Goal: Task Accomplishment & Management: Complete application form

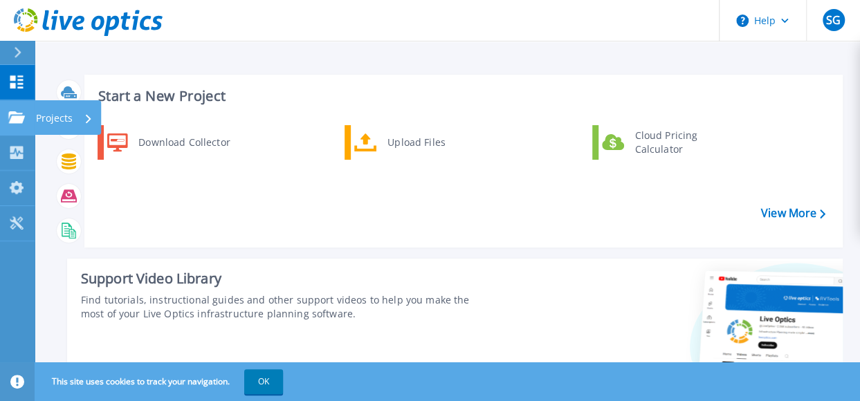
click at [42, 120] on p "Projects" at bounding box center [54, 118] width 37 height 36
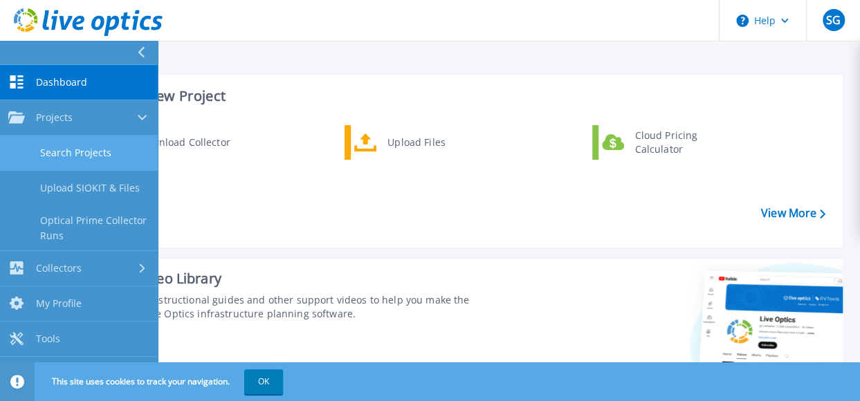
click at [59, 149] on link "Search Projects" at bounding box center [79, 153] width 158 height 35
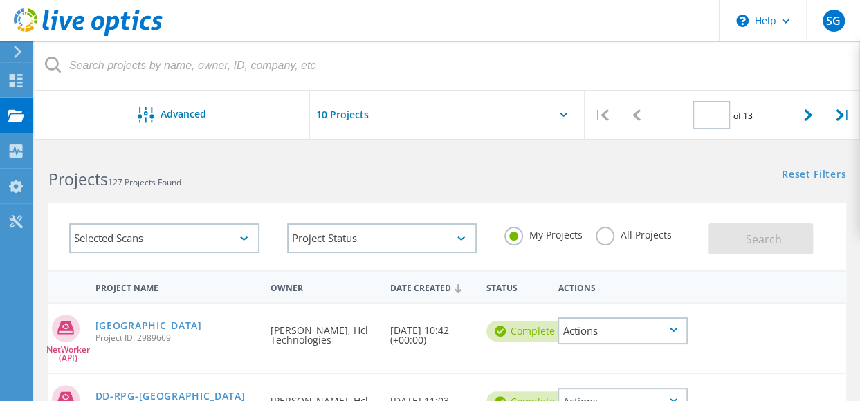
type input "1"
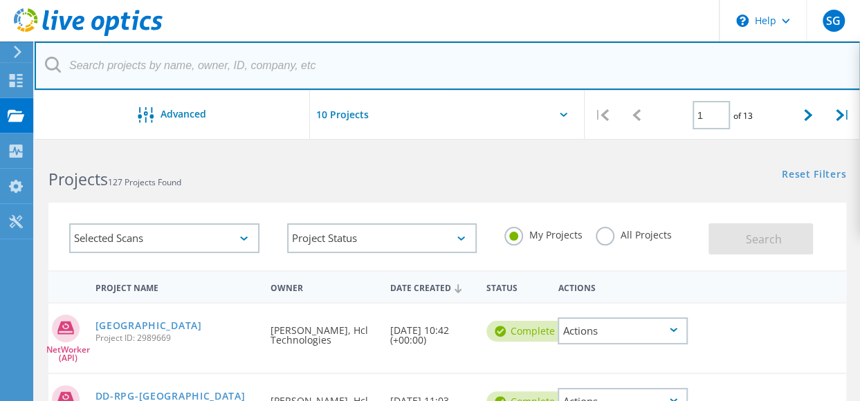
click at [264, 59] on input "text" at bounding box center [448, 66] width 826 height 48
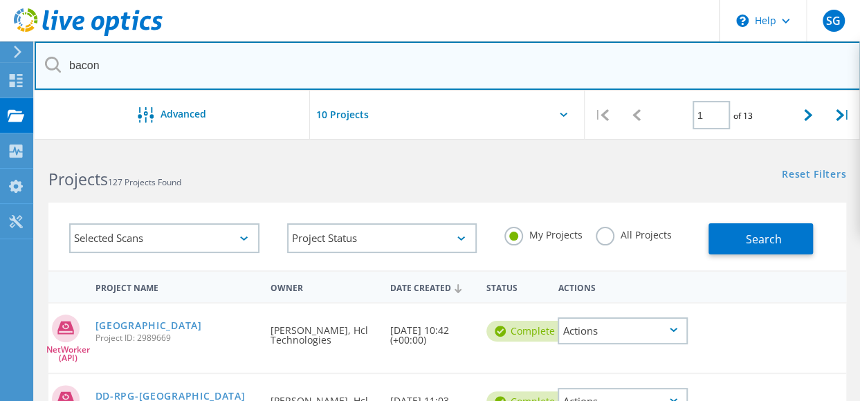
type input "bacon"
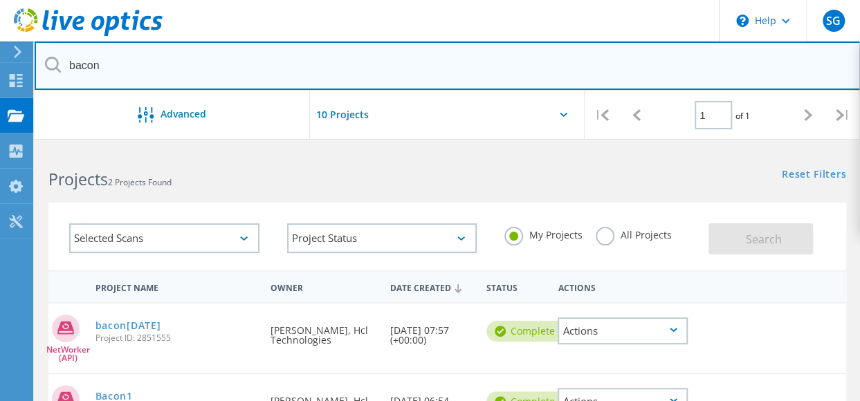
scroll to position [69, 0]
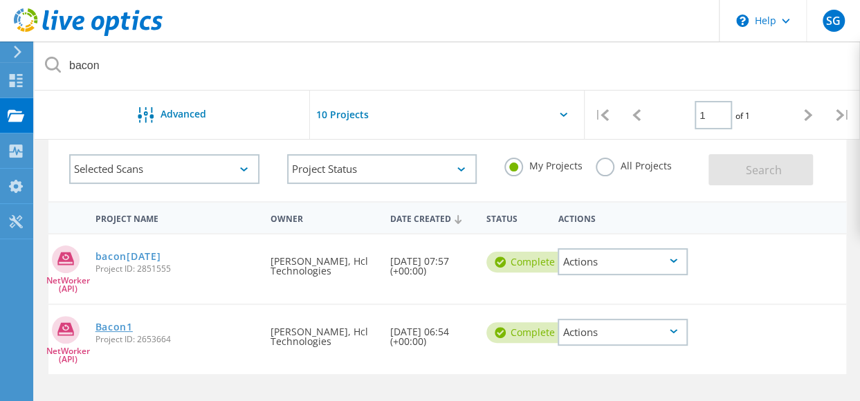
click at [118, 325] on link "Bacon1" at bounding box center [114, 328] width 37 height 10
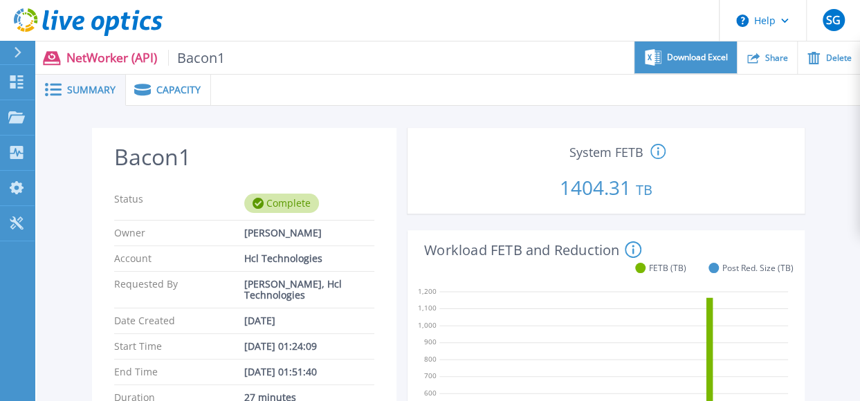
click at [692, 62] on span "Download Excel" at bounding box center [697, 57] width 61 height 8
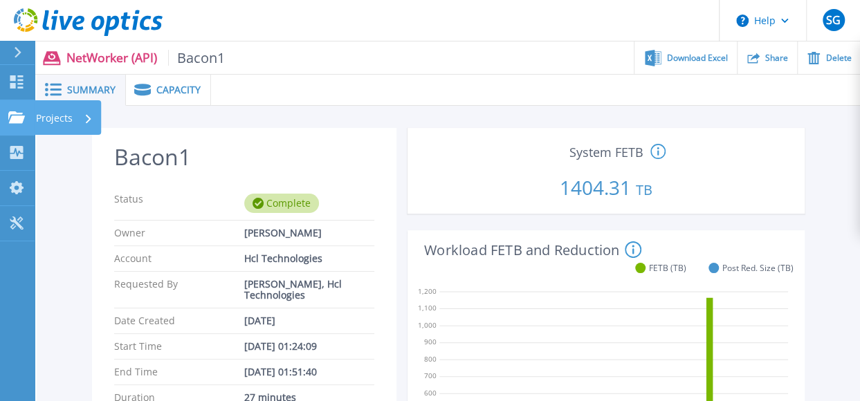
click at [8, 119] on link "Projects Projects" at bounding box center [17, 117] width 35 height 35
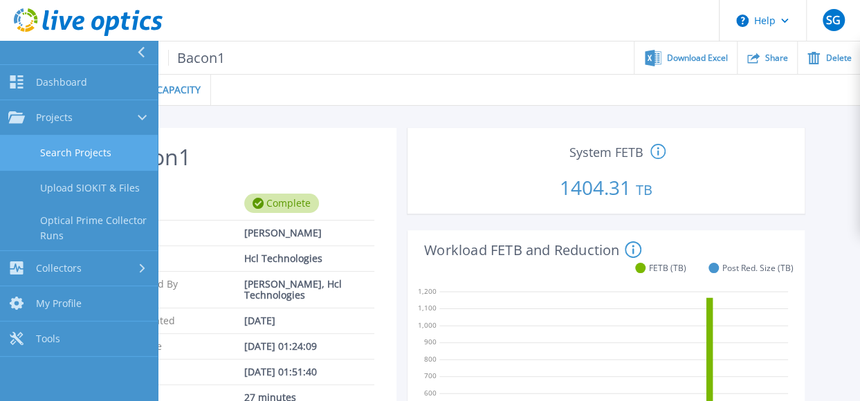
click at [58, 160] on link "Search Projects" at bounding box center [79, 153] width 158 height 35
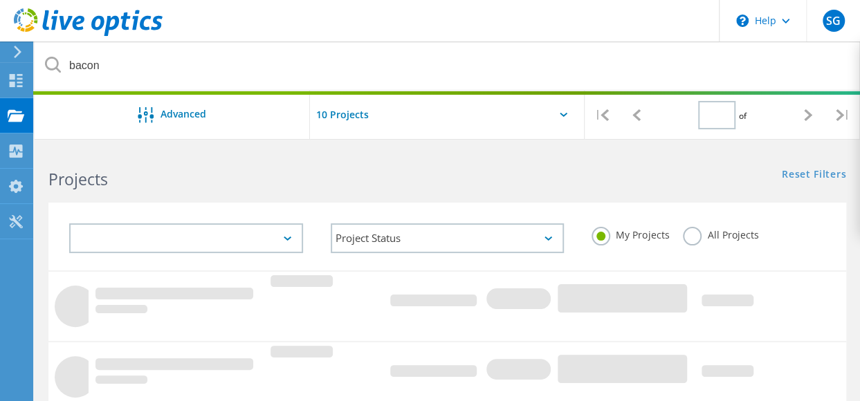
type input "1"
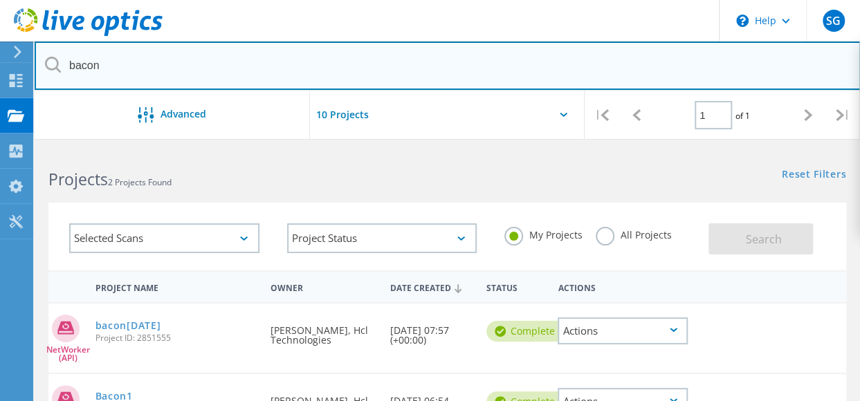
click at [215, 69] on input "bacon" at bounding box center [448, 66] width 826 height 48
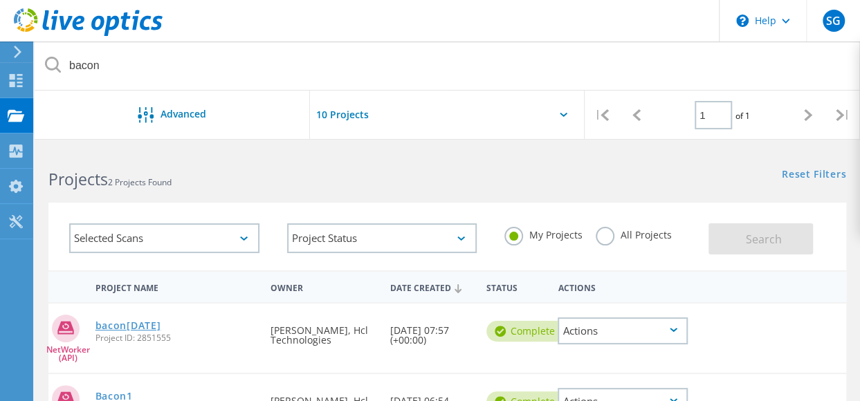
click at [141, 327] on link "bacon[DATE]" at bounding box center [129, 326] width 66 height 10
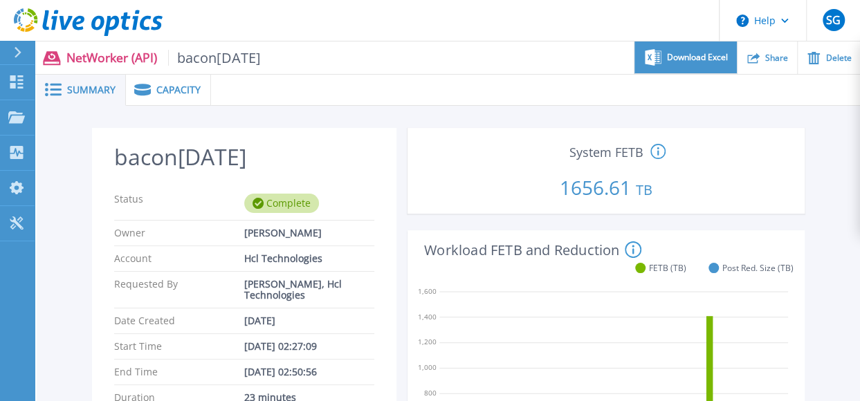
click at [680, 60] on span "Download Excel" at bounding box center [697, 57] width 61 height 8
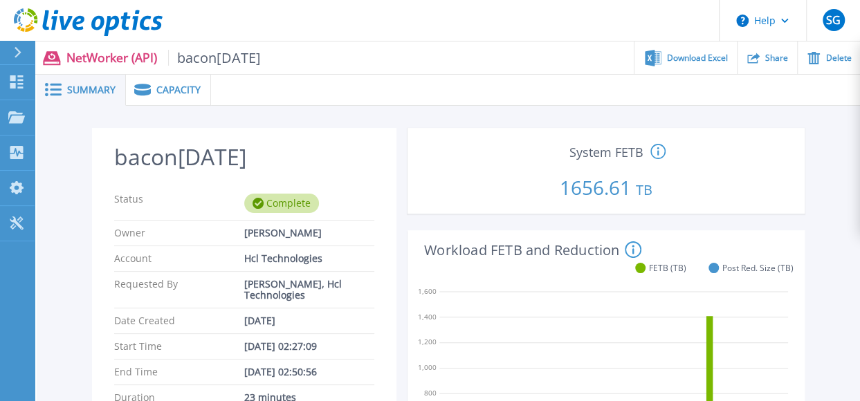
click at [49, 80] on p "Dashboard" at bounding box center [61, 83] width 51 height 36
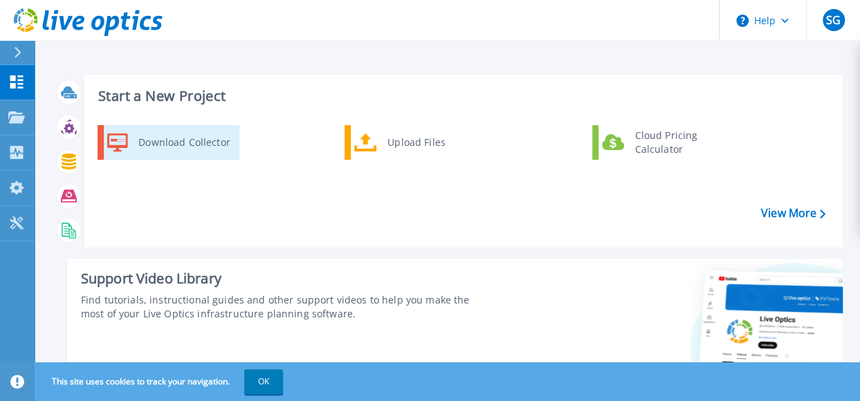
click at [204, 154] on div "Download Collector" at bounding box center [184, 143] width 105 height 28
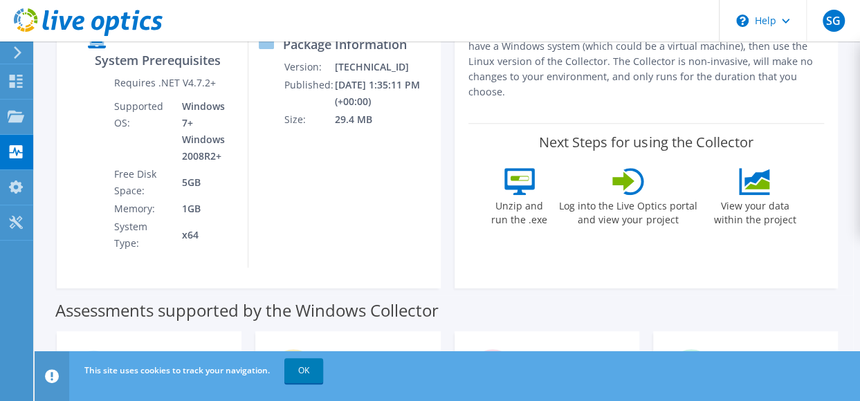
scroll to position [69, 0]
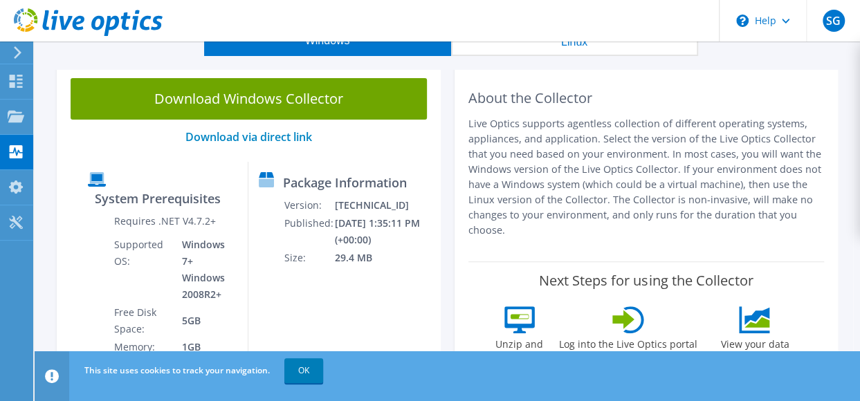
click at [294, 99] on link "Download Windows Collector" at bounding box center [249, 99] width 356 height 42
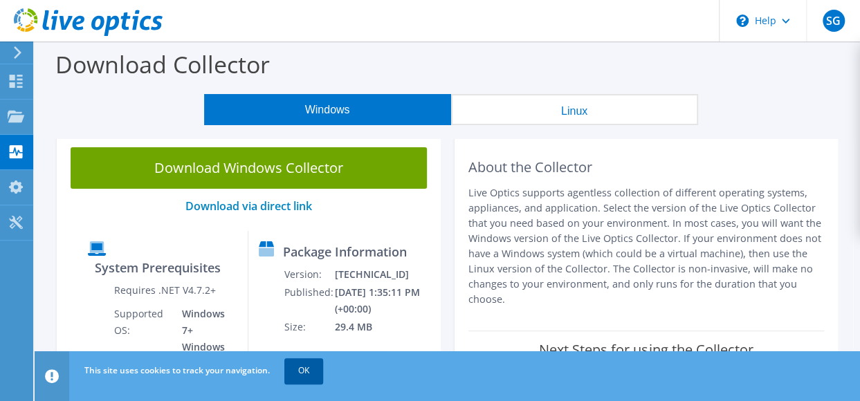
click at [301, 369] on link "OK" at bounding box center [303, 371] width 39 height 25
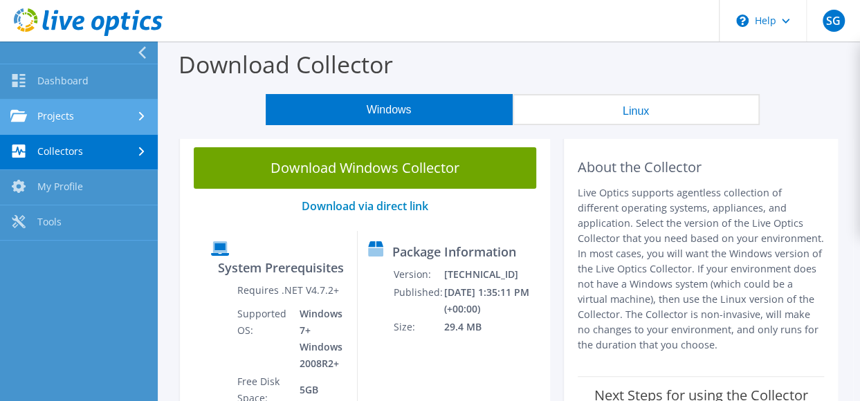
click at [147, 110] on link "Projects" at bounding box center [79, 117] width 158 height 35
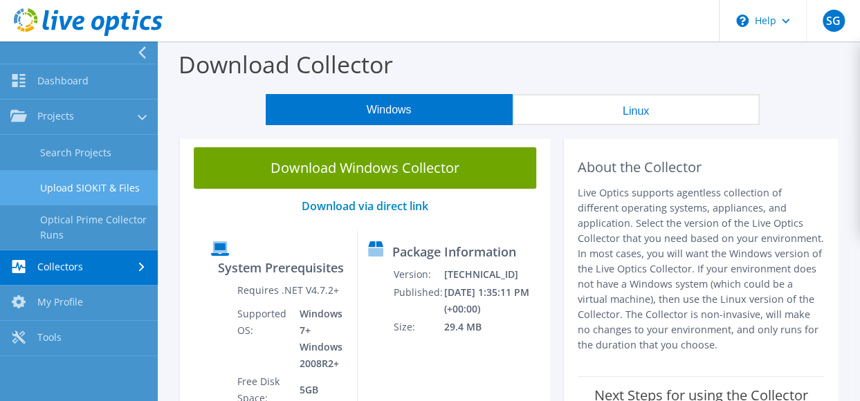
click at [87, 181] on link "Upload SIOKIT & Files" at bounding box center [79, 187] width 158 height 35
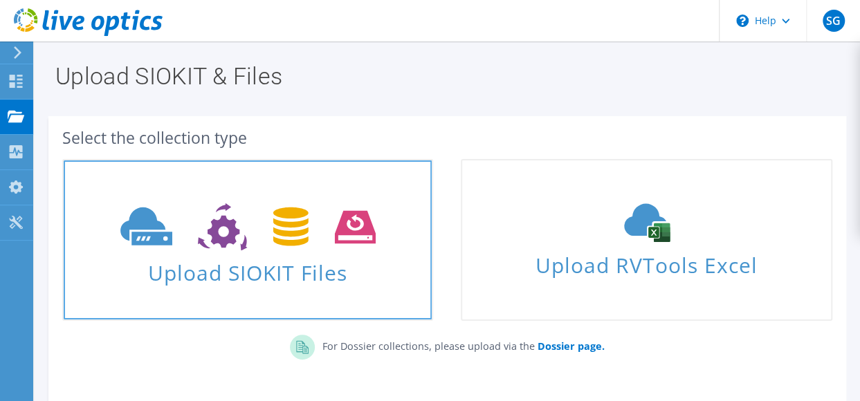
click at [249, 277] on span "Upload SIOKIT Files" at bounding box center [248, 269] width 368 height 30
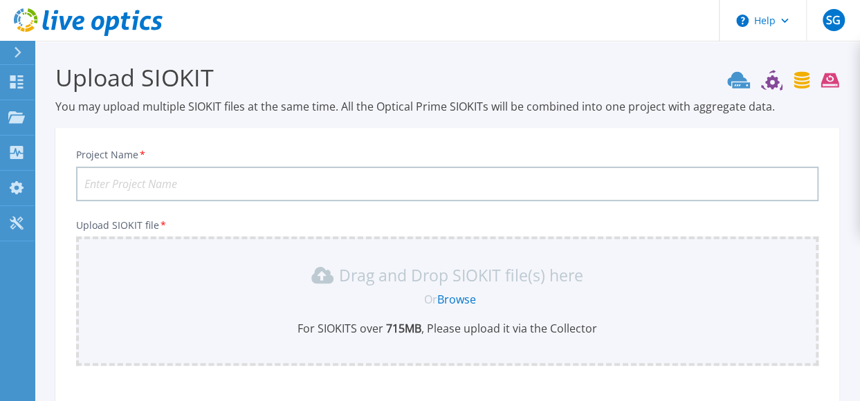
click at [156, 185] on input "Project Name *" at bounding box center [447, 184] width 743 height 35
click at [165, 180] on input "bacon1" at bounding box center [447, 184] width 743 height 35
type input "bacon1-aug-25"
click at [451, 299] on link "Browse" at bounding box center [456, 299] width 39 height 15
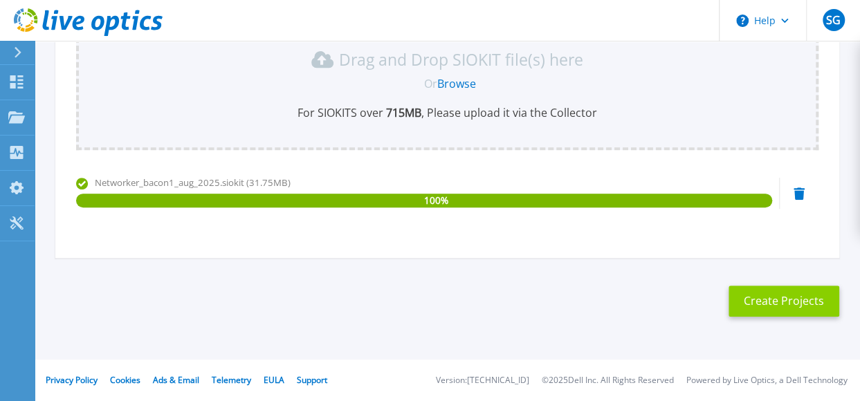
click at [760, 301] on button "Create Projects" at bounding box center [784, 301] width 111 height 31
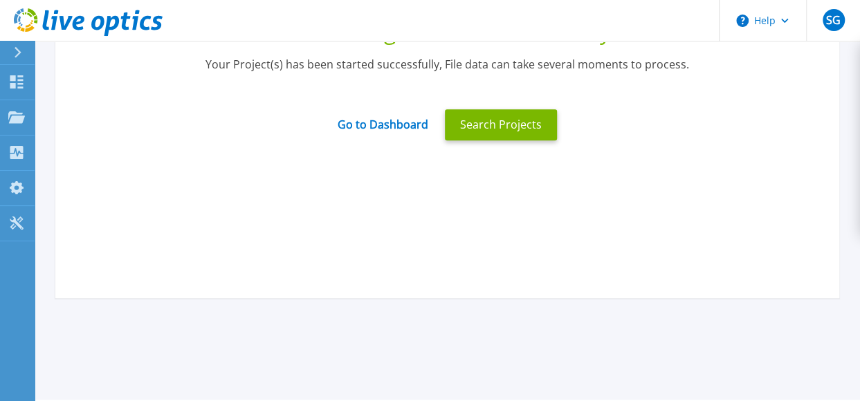
scroll to position [0, 0]
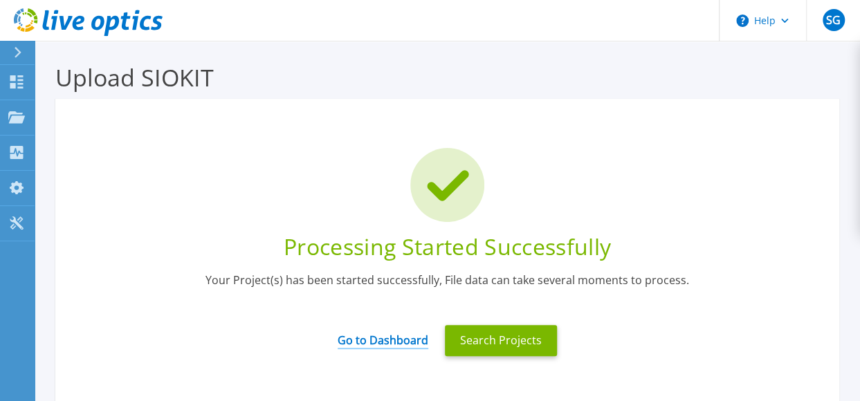
click at [419, 340] on link "Go to Dashboard" at bounding box center [383, 336] width 91 height 27
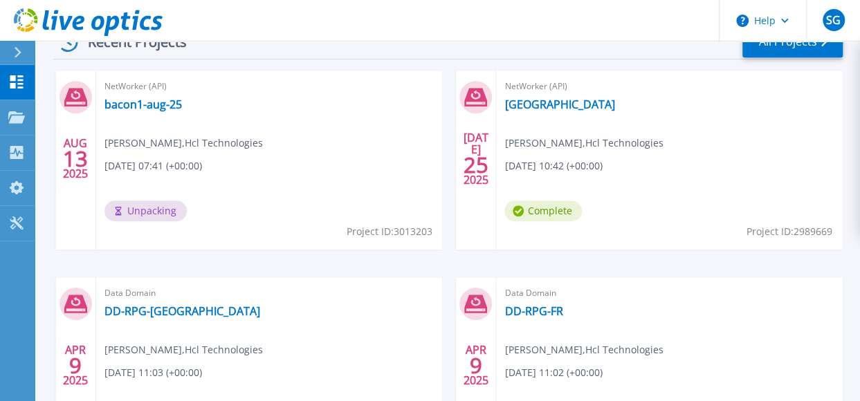
scroll to position [346, 0]
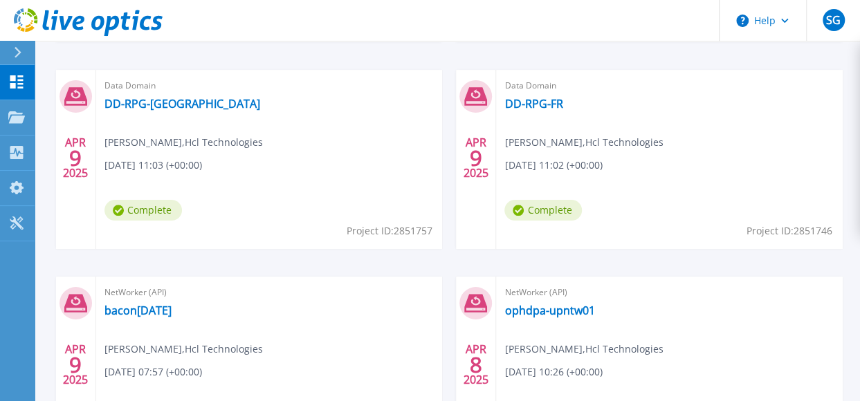
scroll to position [277, 0]
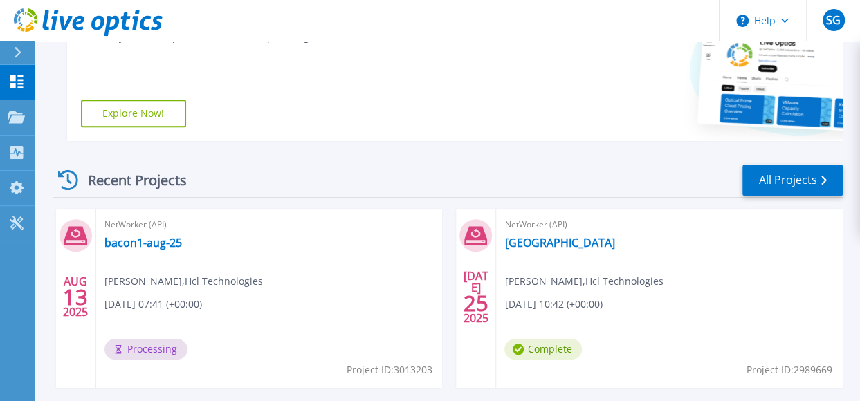
scroll to position [415, 0]
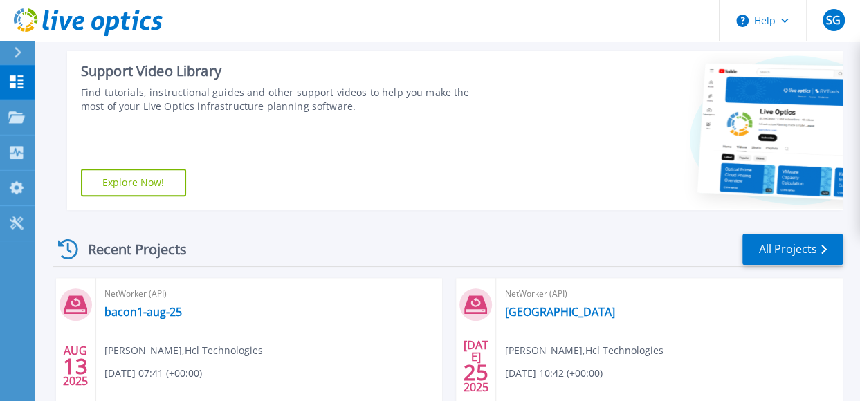
scroll to position [346, 0]
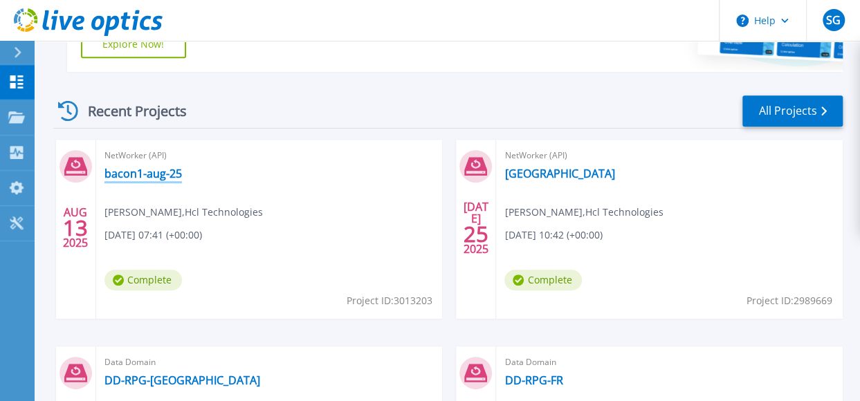
click at [140, 178] on link "bacon1-aug-25" at bounding box center [144, 174] width 78 height 14
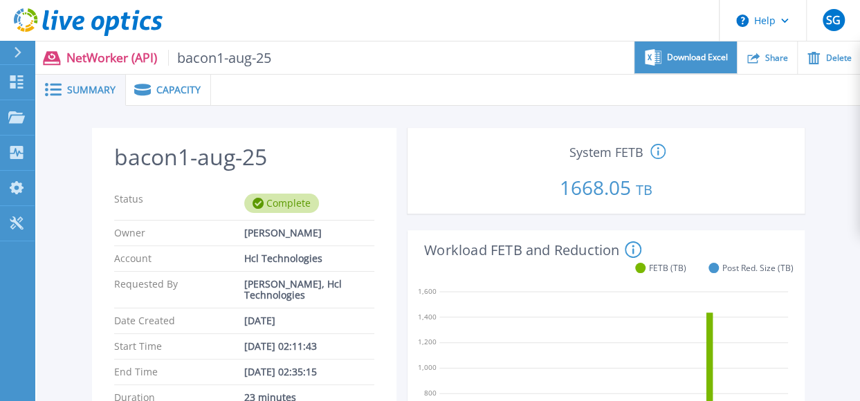
click at [711, 57] on span "Download Excel" at bounding box center [697, 57] width 61 height 8
